Goal: Find contact information: Find contact information

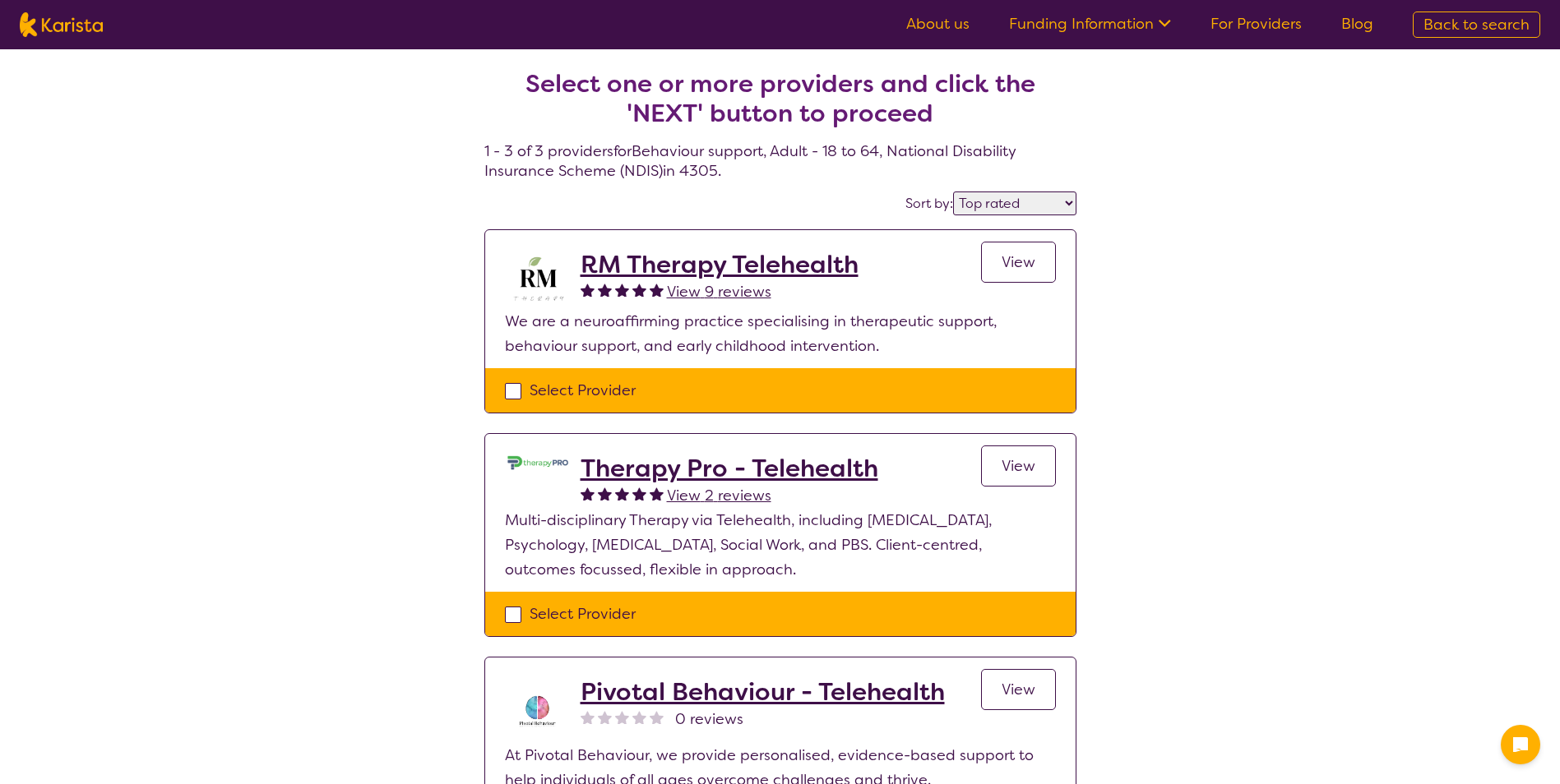
select select "by_score"
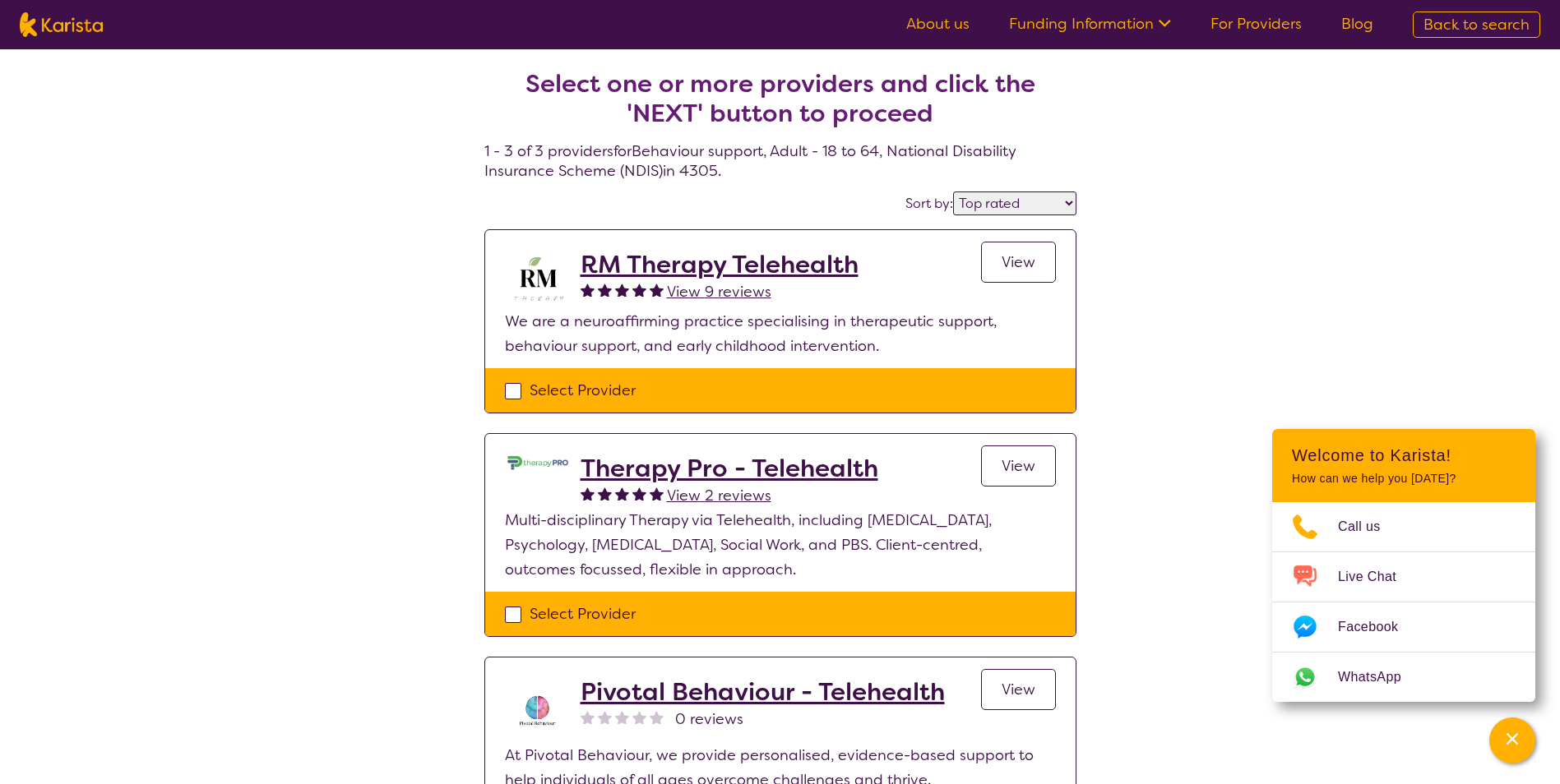
click at [1449, 15] on span "Back to search" at bounding box center [1476, 25] width 106 height 20
select select "Physiotherapy"
select select "AD"
select select "NDIS"
select select "Physiotherapy"
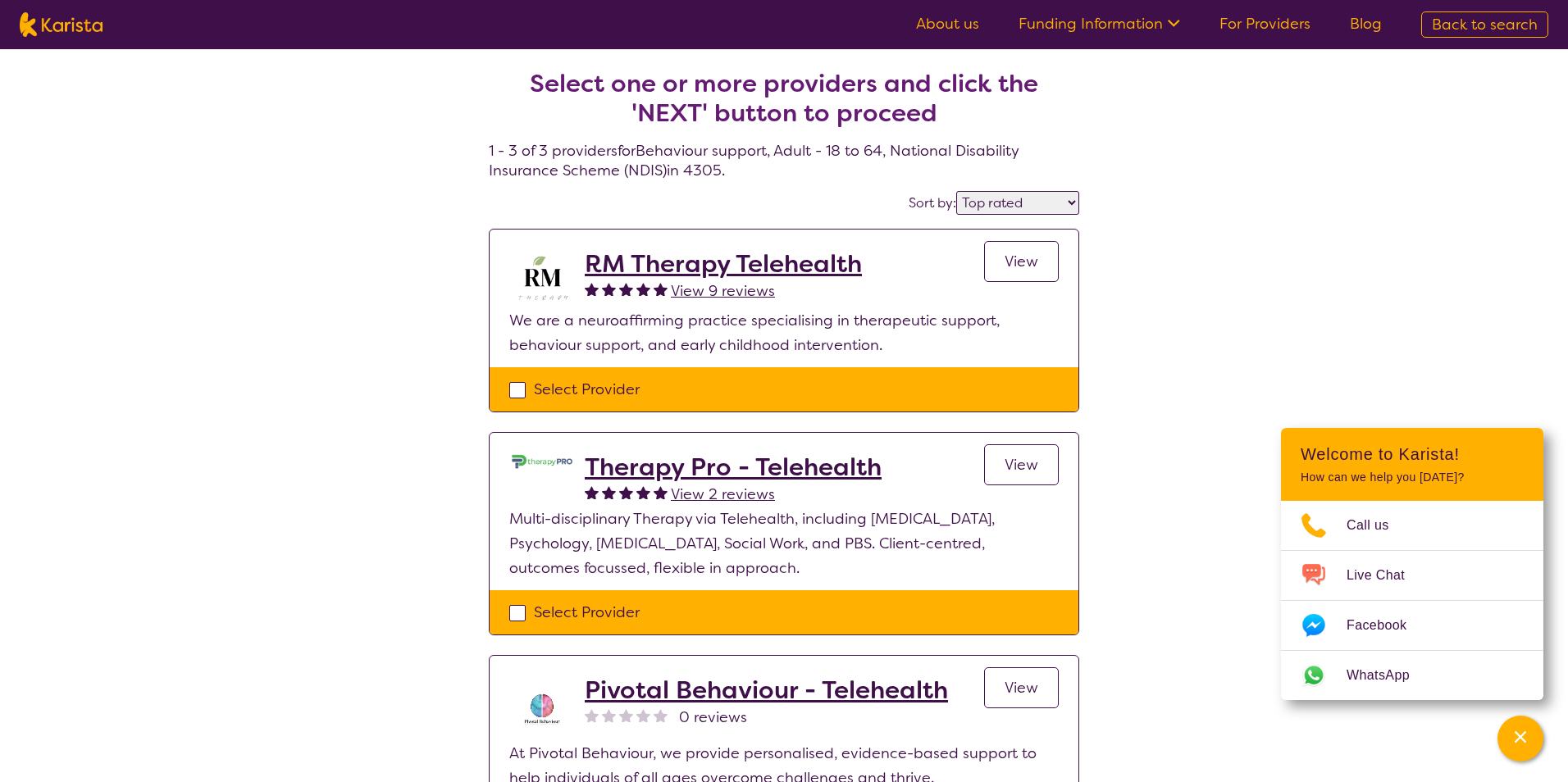
select select "AD"
select select "NDIS"
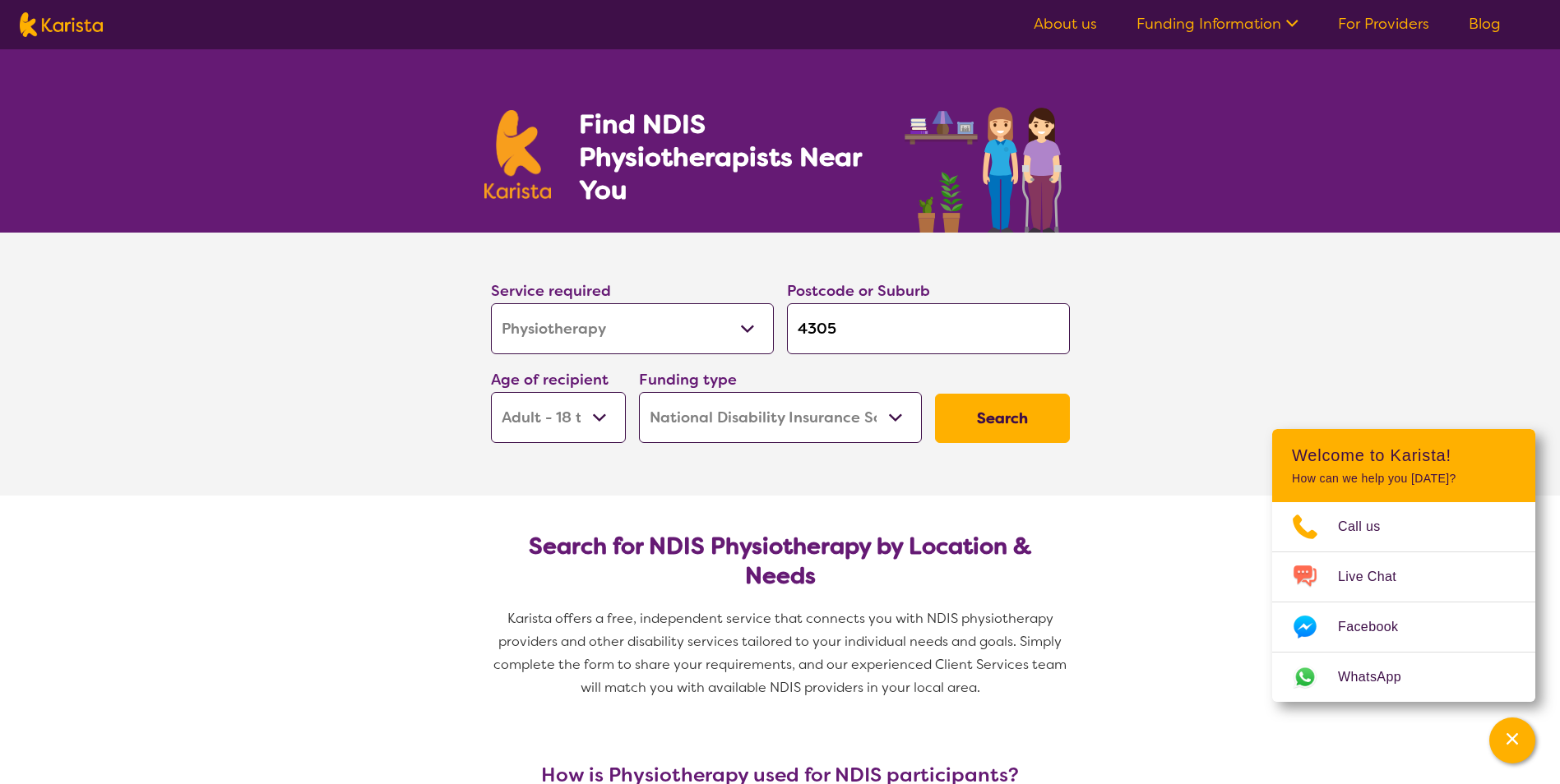
click at [680, 332] on select "Allied Health Assistant Assessment ([MEDICAL_DATA] or [MEDICAL_DATA]) Behaviour…" at bounding box center [632, 328] width 283 height 50
select select "[MEDICAL_DATA]"
click at [491, 303] on select "Allied Health Assistant Assessment ([MEDICAL_DATA] or [MEDICAL_DATA]) Behaviour…" at bounding box center [632, 328] width 283 height 50
select select "[MEDICAL_DATA]"
click at [578, 420] on select "Early Childhood - 0 to 9 Child - 10 to 11 Adolescent - 12 to 17 Adult - 18 to 6…" at bounding box center [558, 417] width 135 height 50
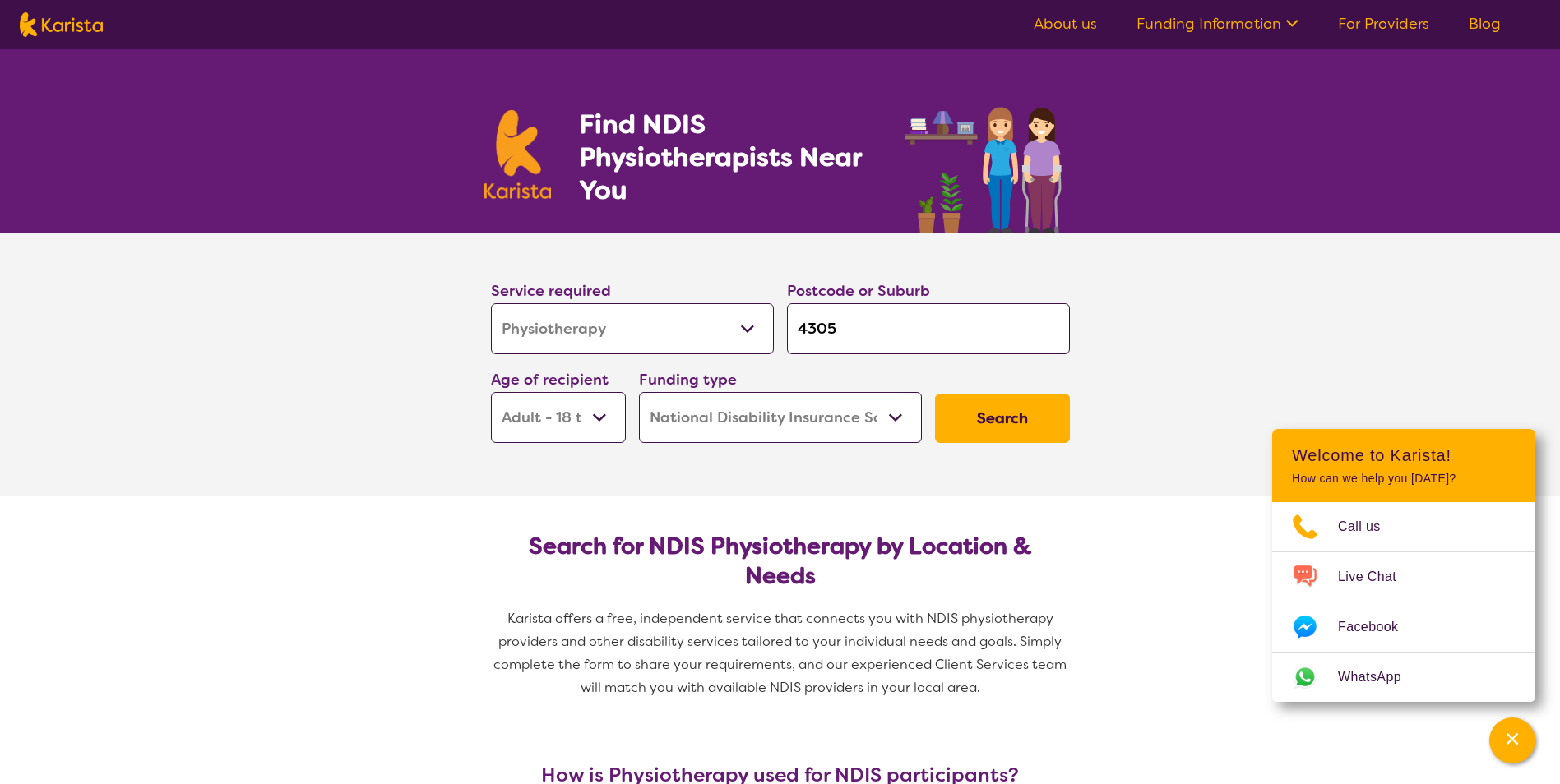
click at [814, 475] on section "Service required Allied Health Assistant Assessment ([MEDICAL_DATA] or [MEDICAL…" at bounding box center [780, 364] width 658 height 263
click at [950, 416] on button "Search" at bounding box center [1003, 418] width 135 height 50
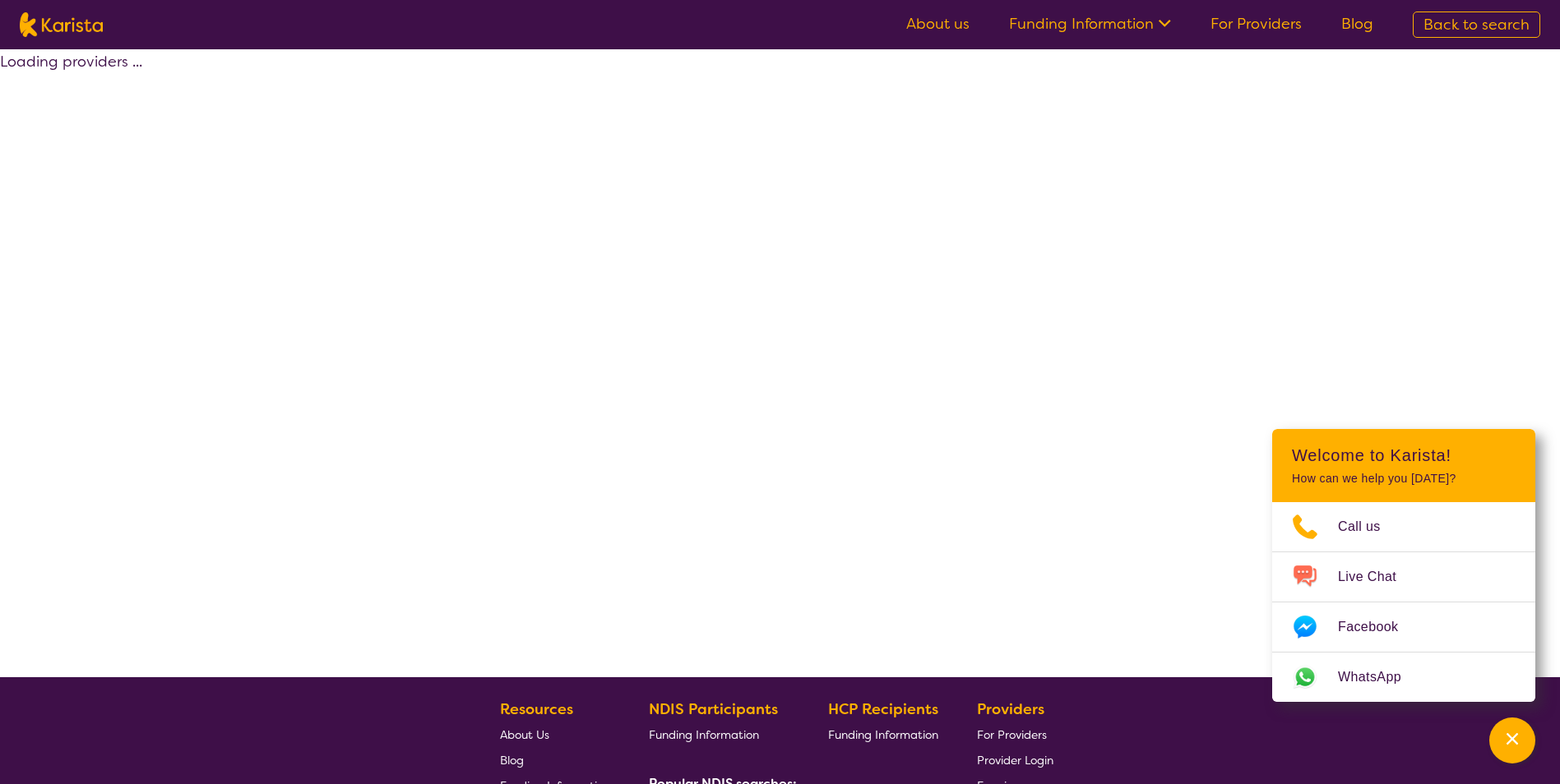
select select "by_score"
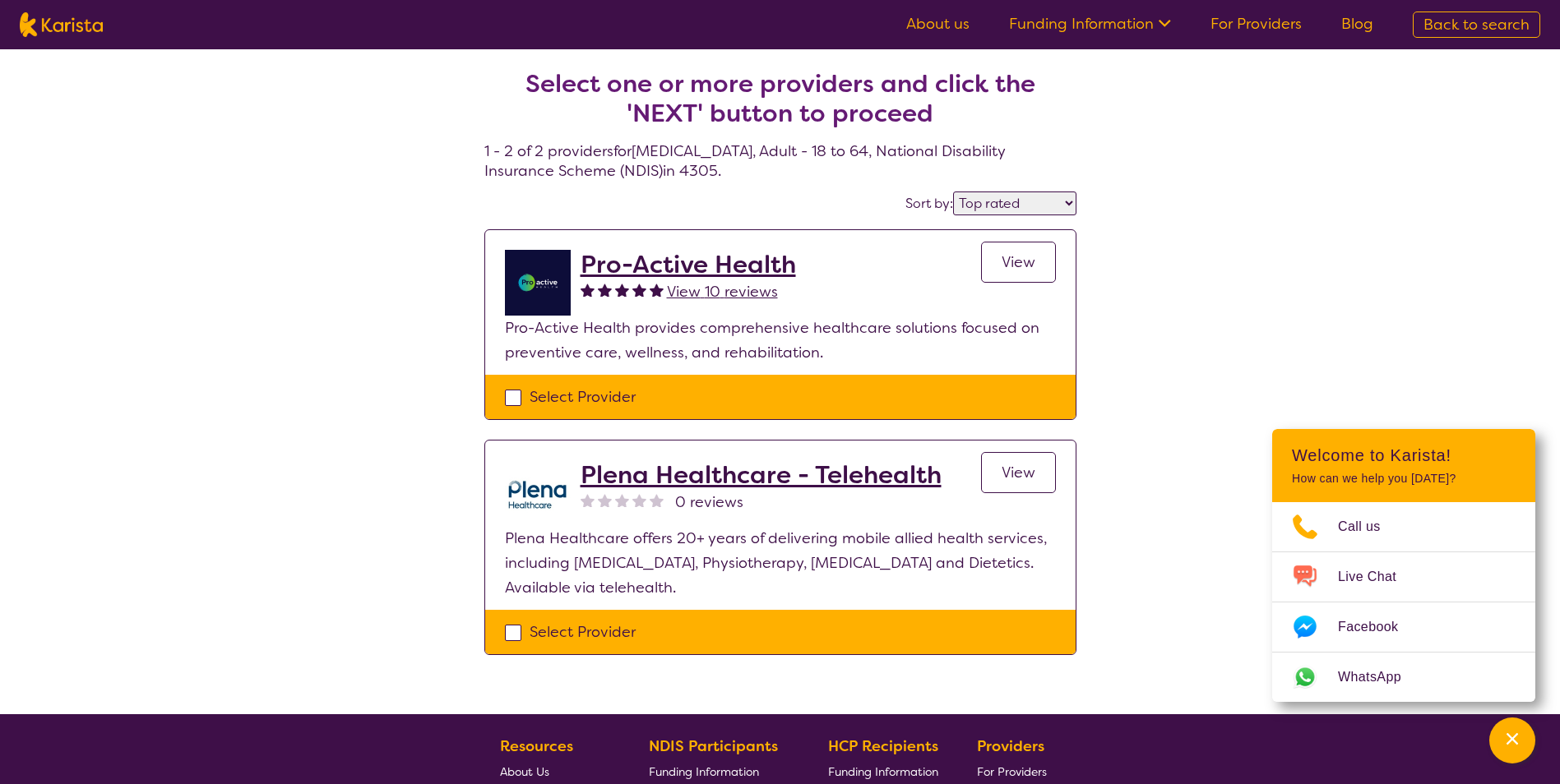
click at [662, 271] on h2 "Pro-Active Health" at bounding box center [688, 264] width 215 height 30
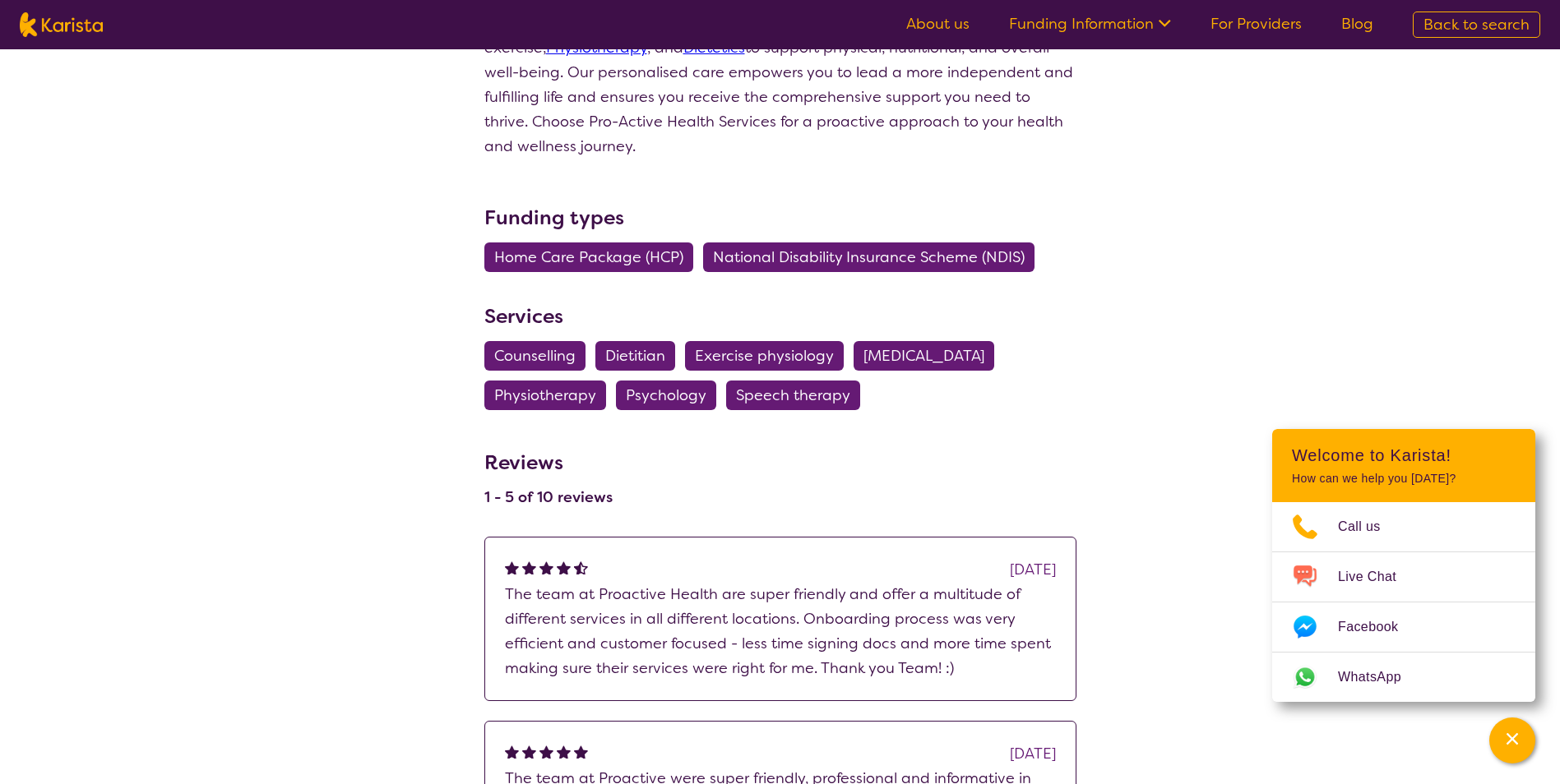
scroll to position [822, 0]
click at [978, 340] on span "[MEDICAL_DATA]" at bounding box center [923, 354] width 121 height 30
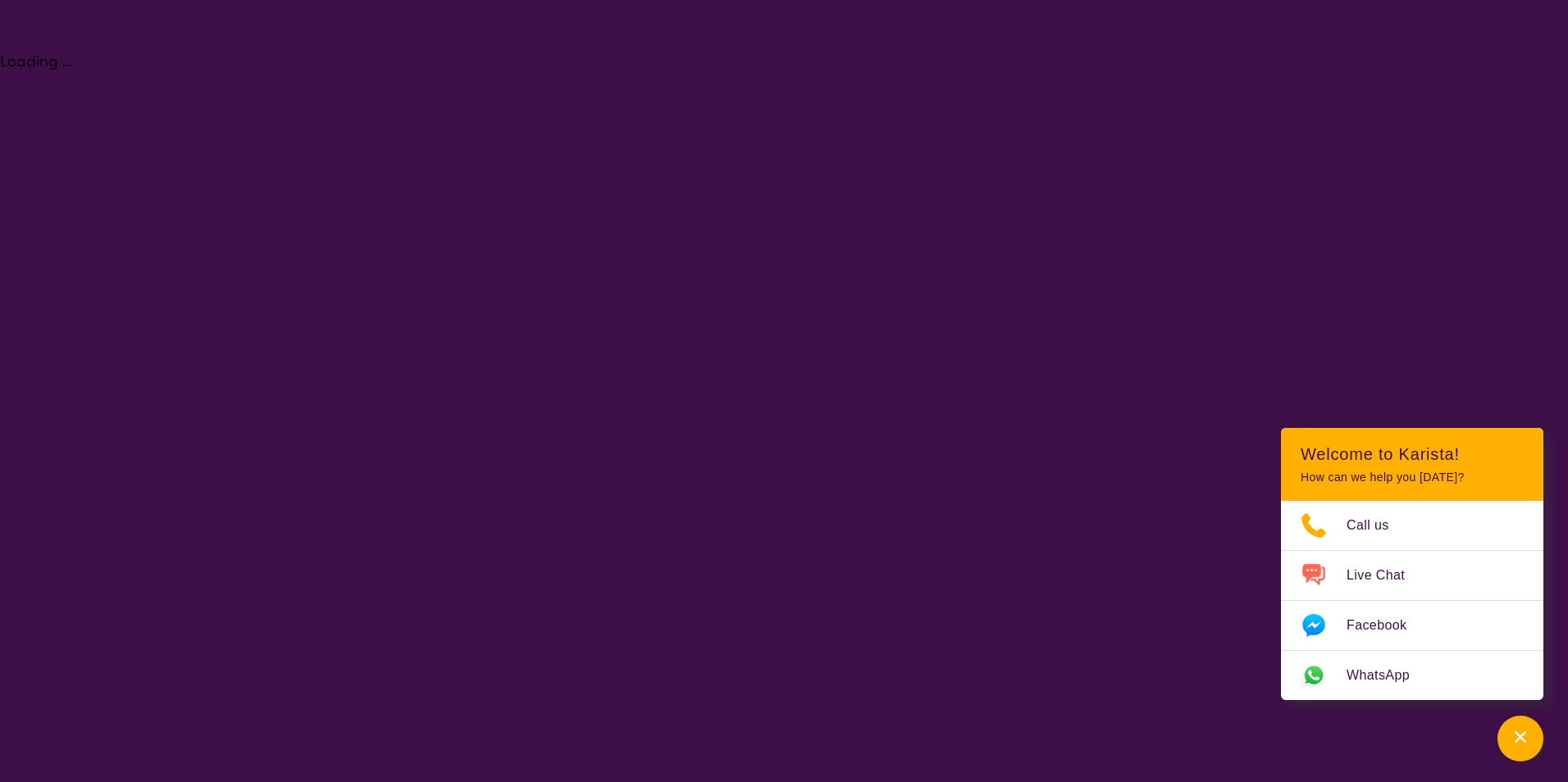
select select "[MEDICAL_DATA]"
select select "AD"
select select "NDIS"
select select "[MEDICAL_DATA]"
select select "AD"
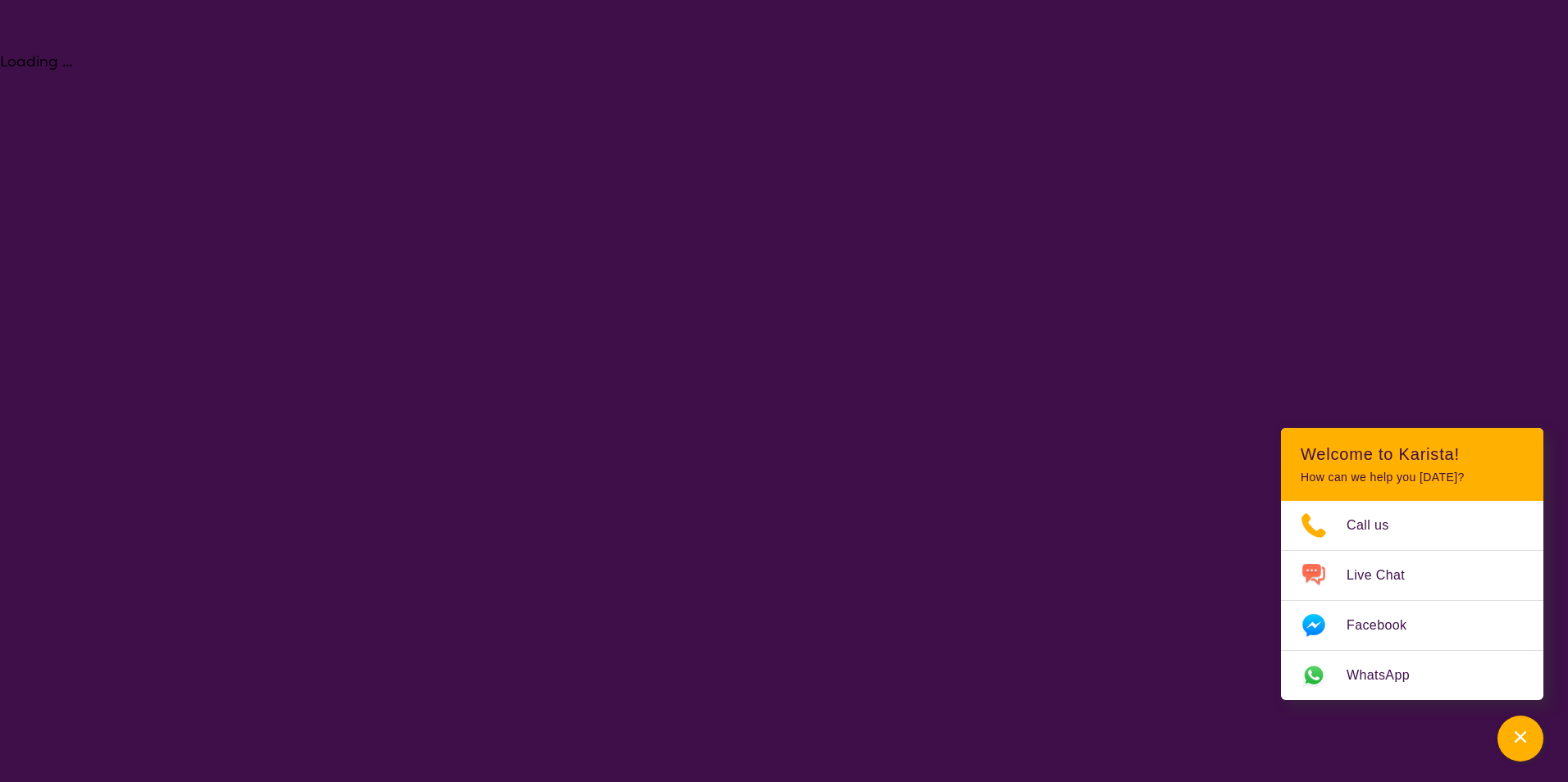
select select "NDIS"
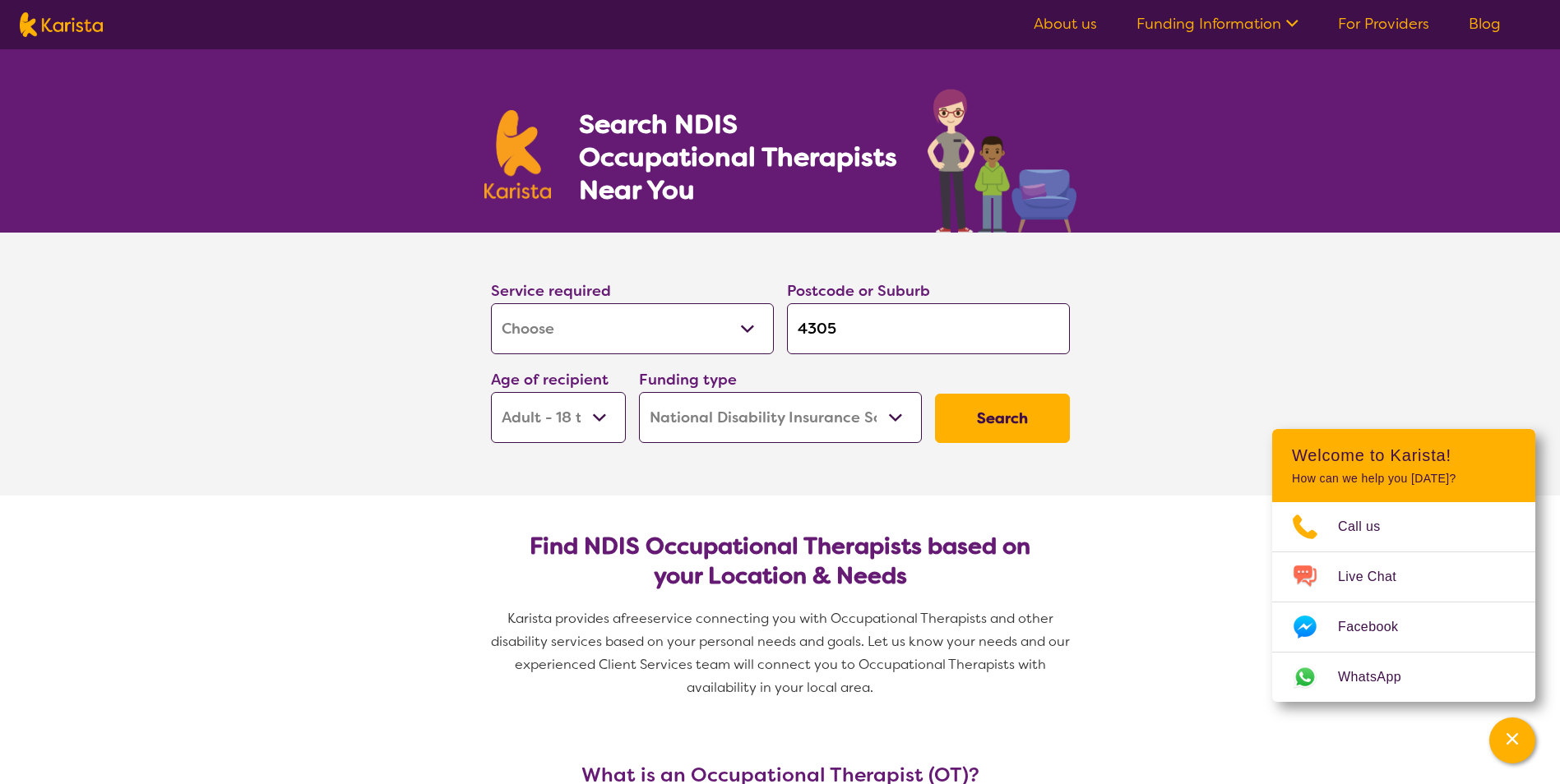
click at [1020, 410] on button "Search" at bounding box center [1003, 418] width 135 height 50
select select "by_score"
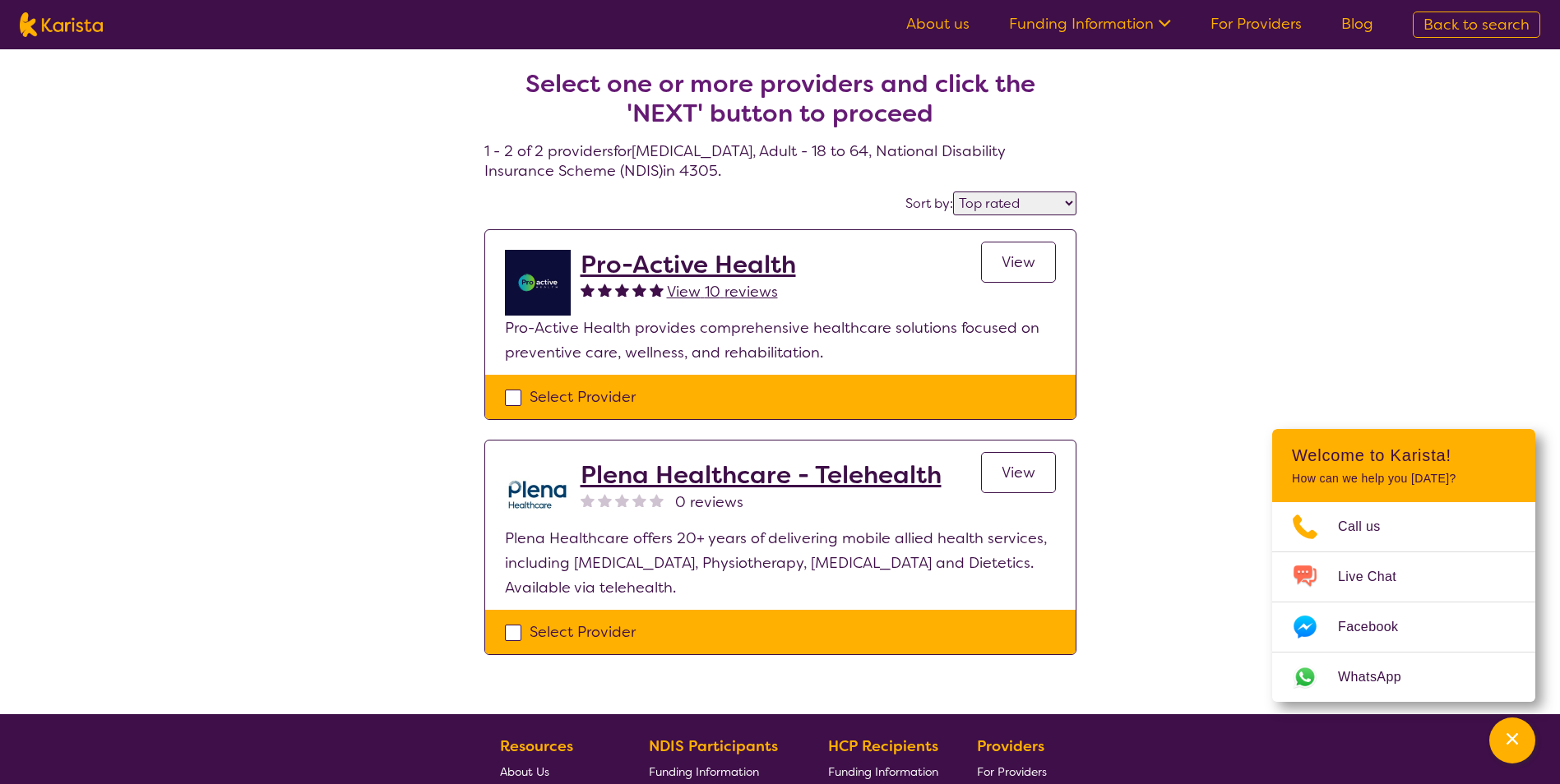
click at [699, 265] on h2 "Pro-Active Health" at bounding box center [688, 264] width 215 height 30
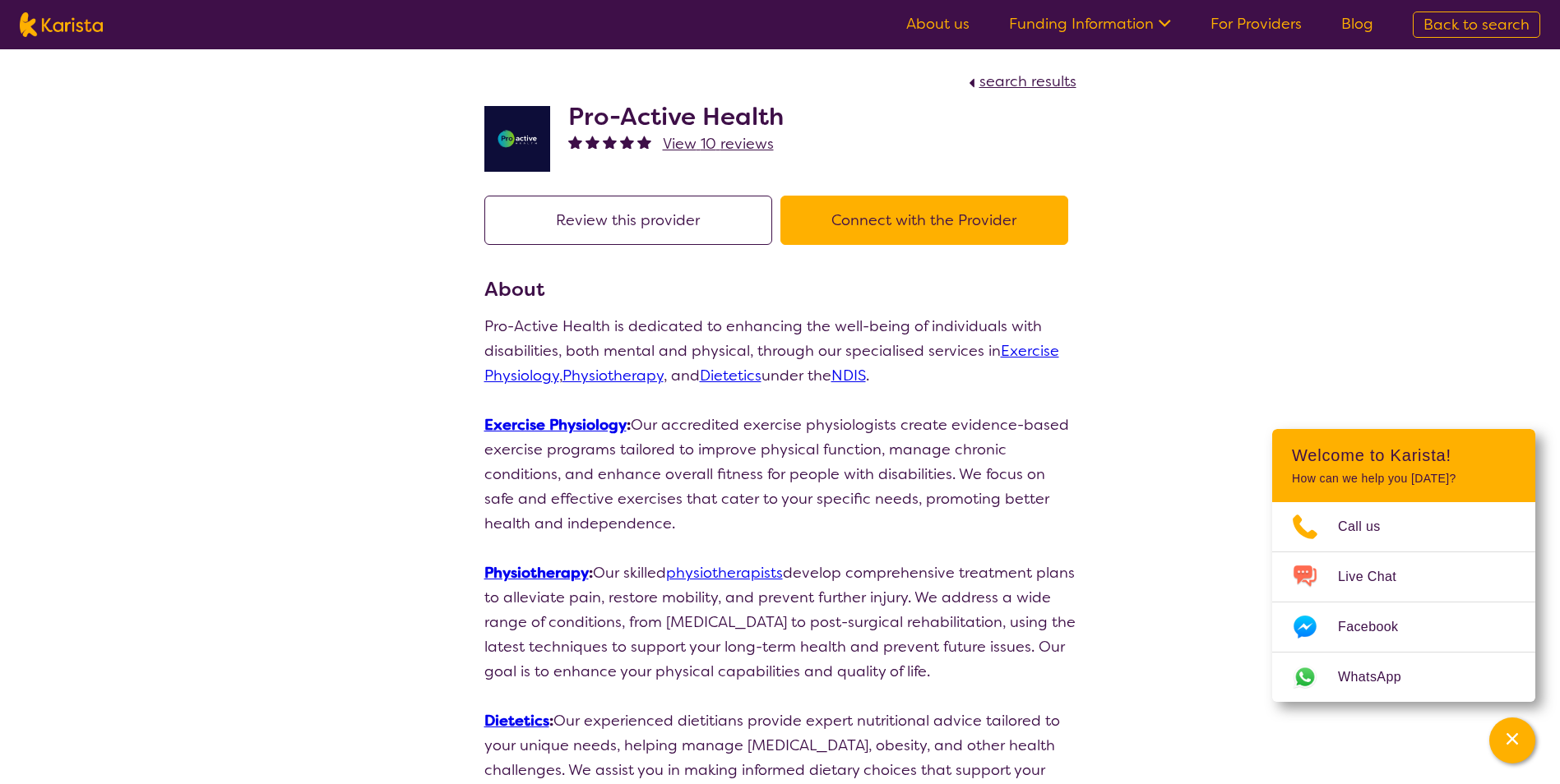
click at [911, 240] on button "Connect with the Provider" at bounding box center [924, 220] width 288 height 50
